Goal: Check status: Check status

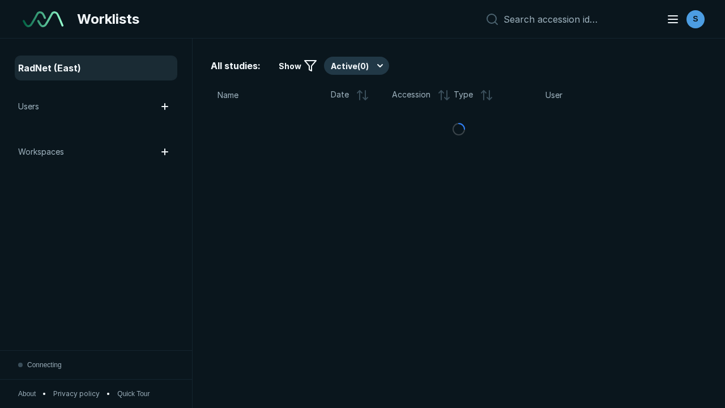
scroll to position [3095, 4720]
